Goal: Find contact information: Find contact information

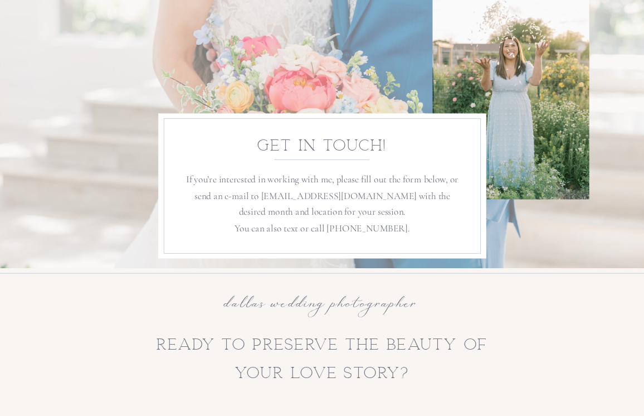
scroll to position [229, 0]
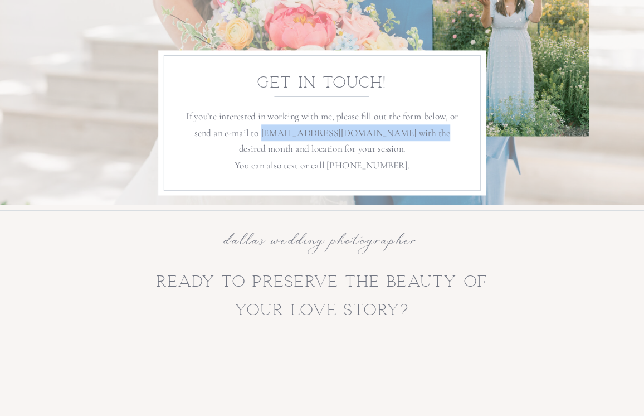
drag, startPoint x: 258, startPoint y: 133, endPoint x: 420, endPoint y: 134, distance: 162.1
click at [420, 134] on p "If you’re interested in working with me, please fill out the form below, or sen…" at bounding box center [323, 141] width 280 height 66
copy p "hello@amairanithomasonphotography.com"
click at [291, 129] on p "If you’re interested in working with me, please fill out the form below, or sen…" at bounding box center [323, 141] width 280 height 66
copy p "hello@amairanithomasonphotography.com"
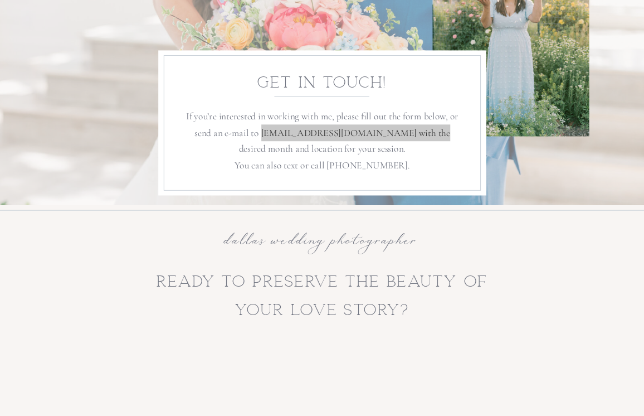
scroll to position [0, 0]
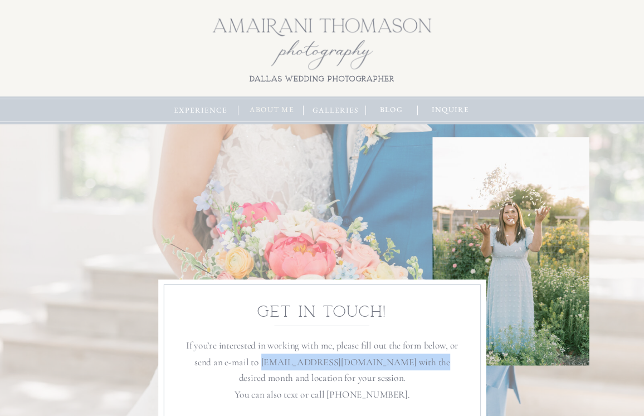
click at [279, 110] on nav "about me" at bounding box center [272, 110] width 52 height 12
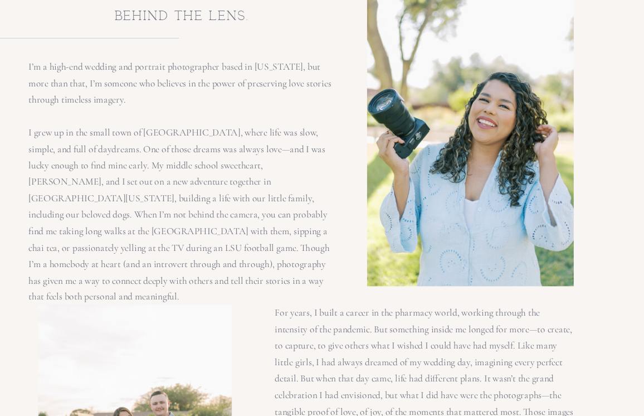
scroll to position [208, 0]
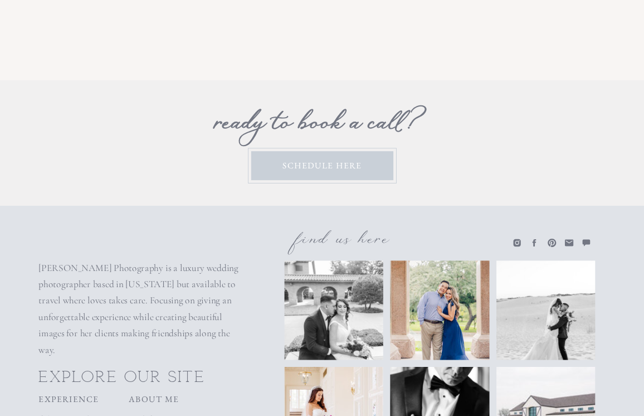
scroll to position [4223, 0]
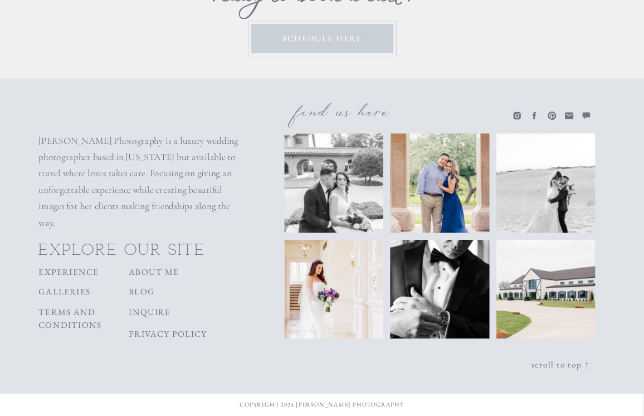
click at [570, 117] on icon at bounding box center [569, 115] width 8 height 7
